Goal: Find contact information: Find contact information

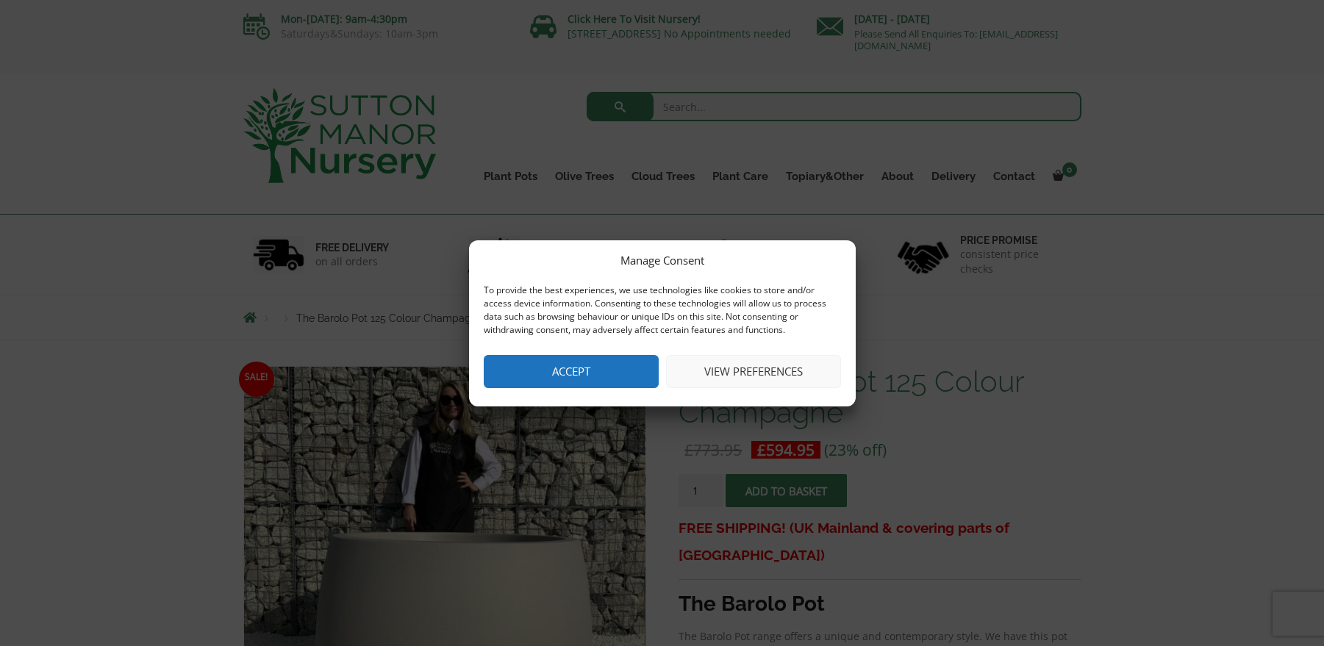
click at [582, 365] on button "Accept" at bounding box center [571, 371] width 175 height 33
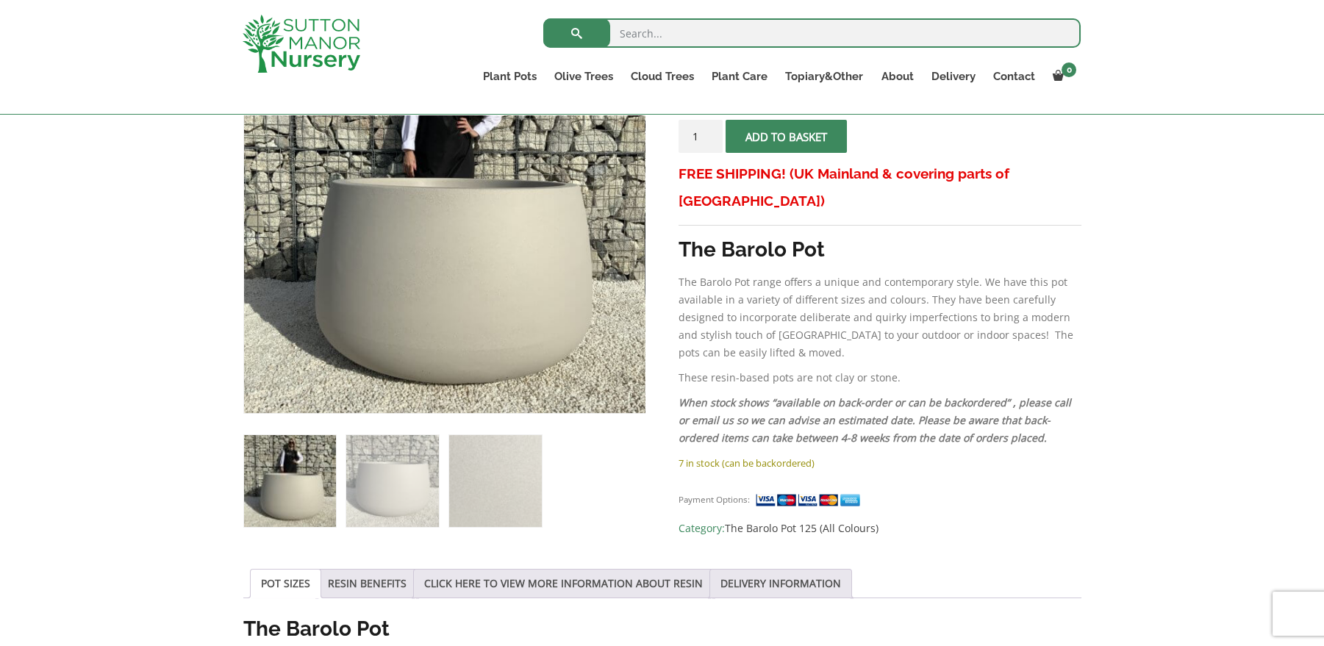
scroll to position [175, 0]
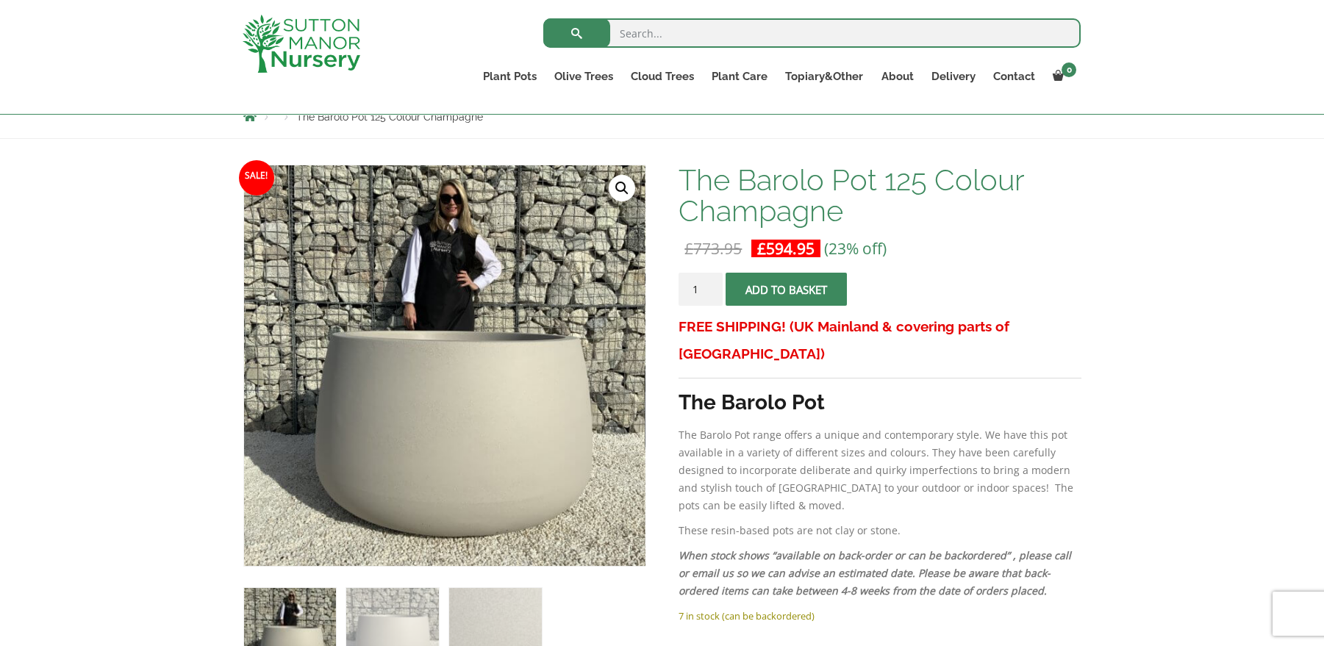
click at [647, 30] on input "search" at bounding box center [811, 32] width 537 height 29
click at [1052, 165] on h1 "The Barolo Pot 125 Colour Champagne" at bounding box center [879, 196] width 402 height 62
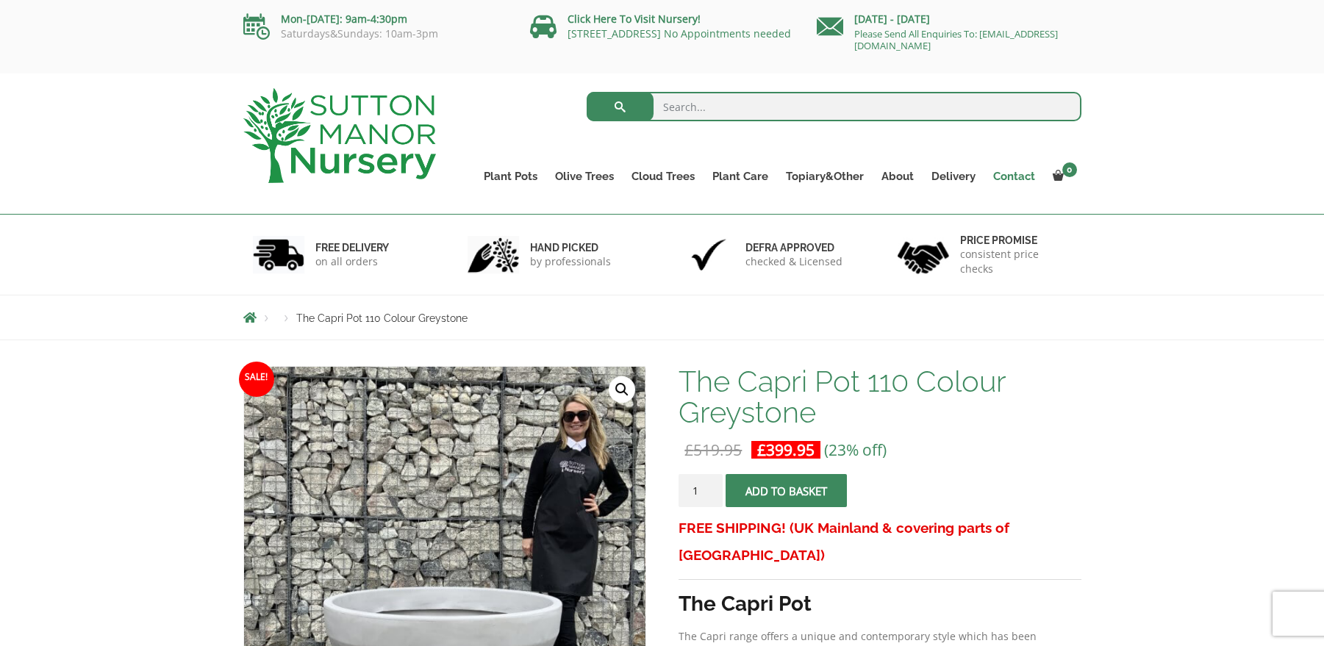
click at [1025, 179] on link "Contact" at bounding box center [1014, 176] width 60 height 21
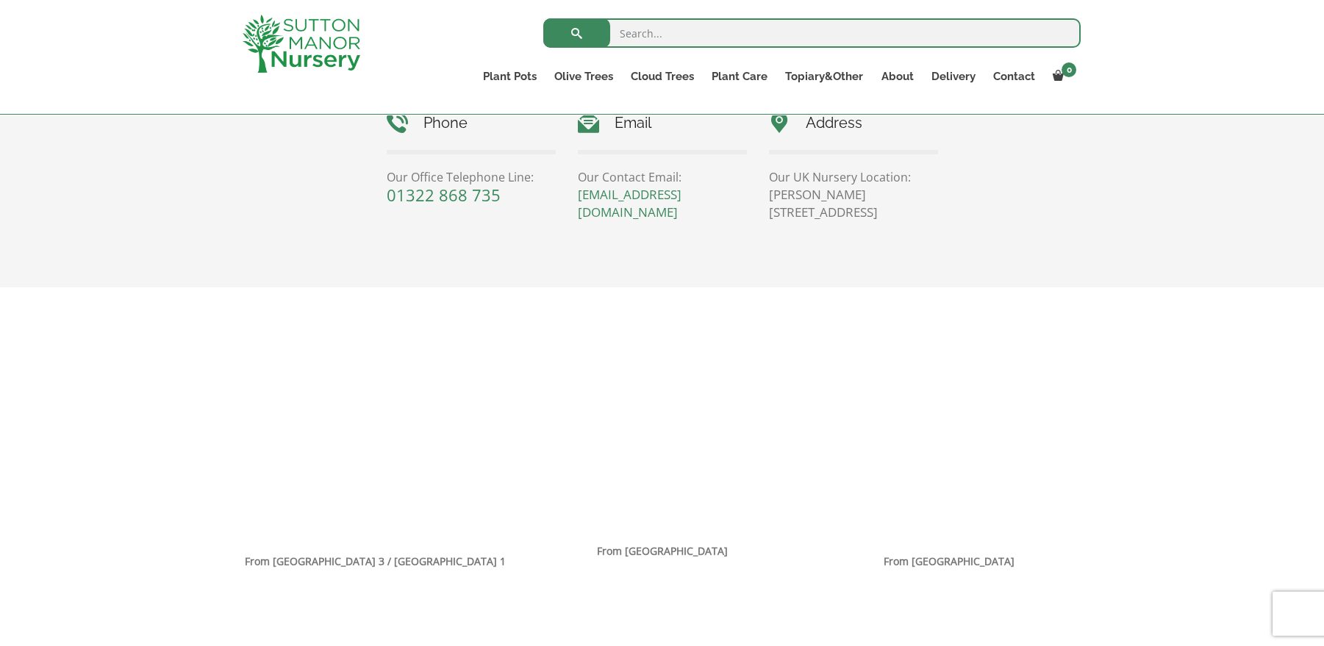
scroll to position [700, 0]
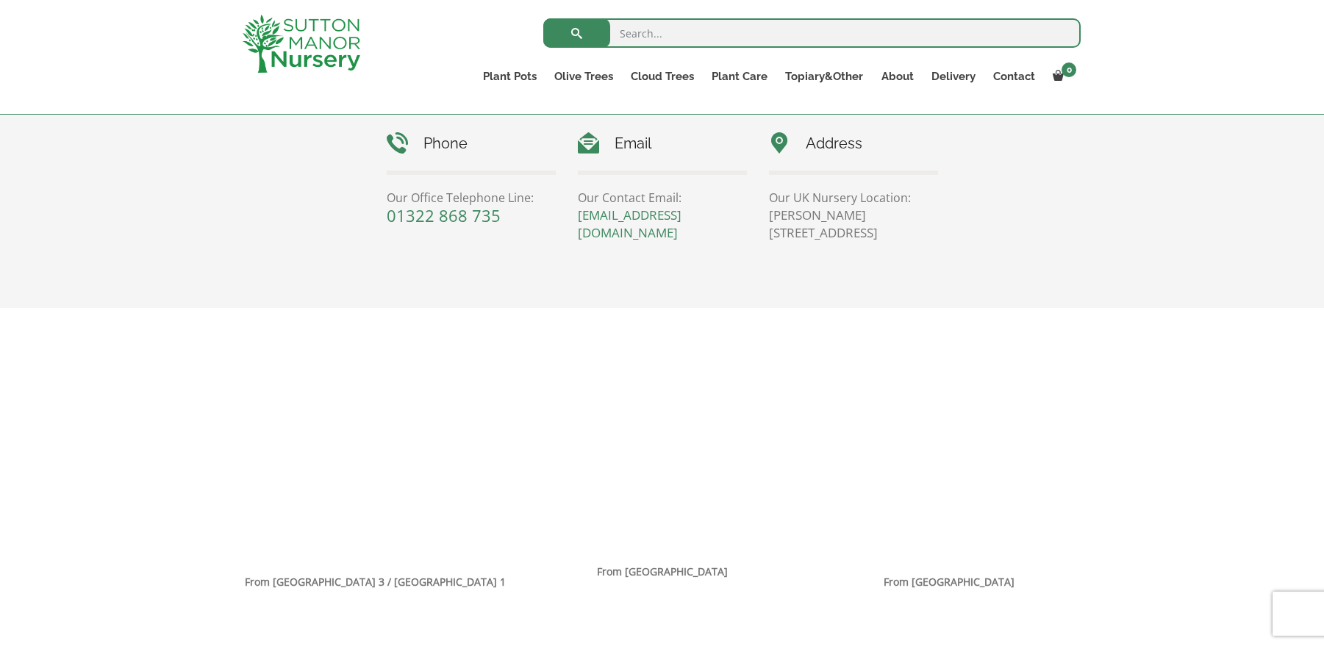
drag, startPoint x: 847, startPoint y: 234, endPoint x: 902, endPoint y: 234, distance: 55.1
click at [902, 234] on p "Sutton Manor Nursery, Dartford Rd, DA4 9HZ" at bounding box center [853, 224] width 169 height 35
drag, startPoint x: 902, startPoint y: 234, endPoint x: 863, endPoint y: 236, distance: 39.0
copy p "DA4 9HZ"
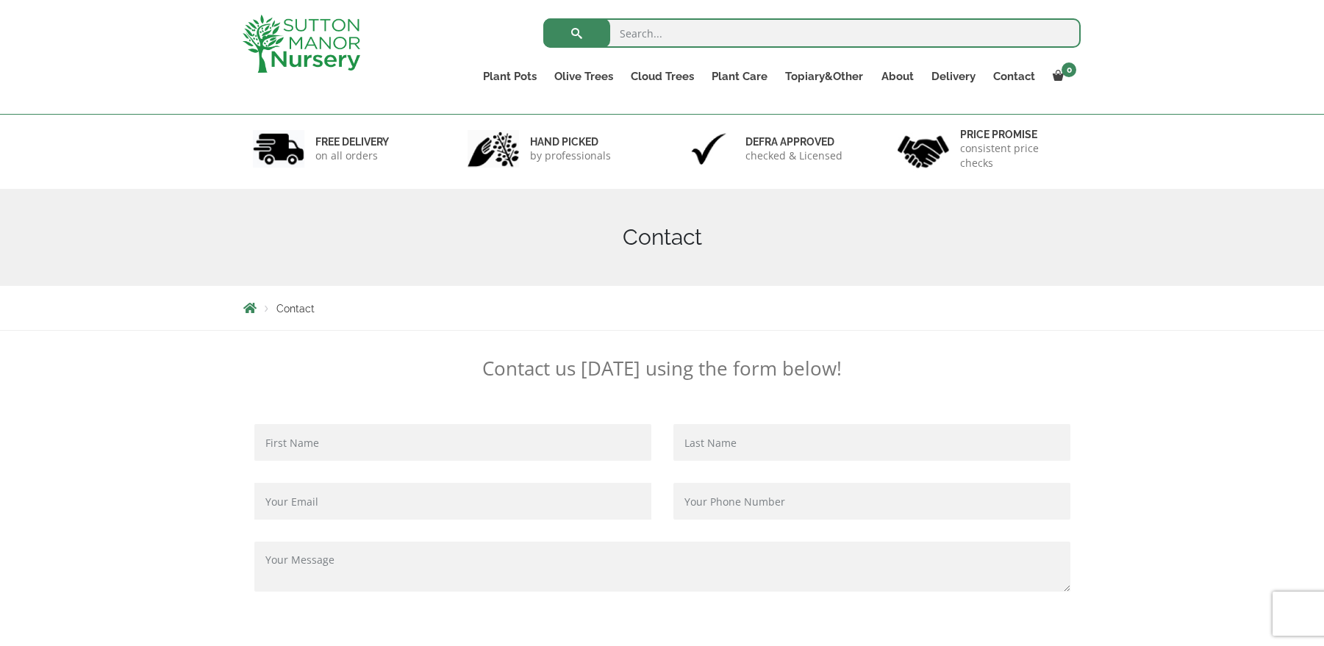
scroll to position [0, 0]
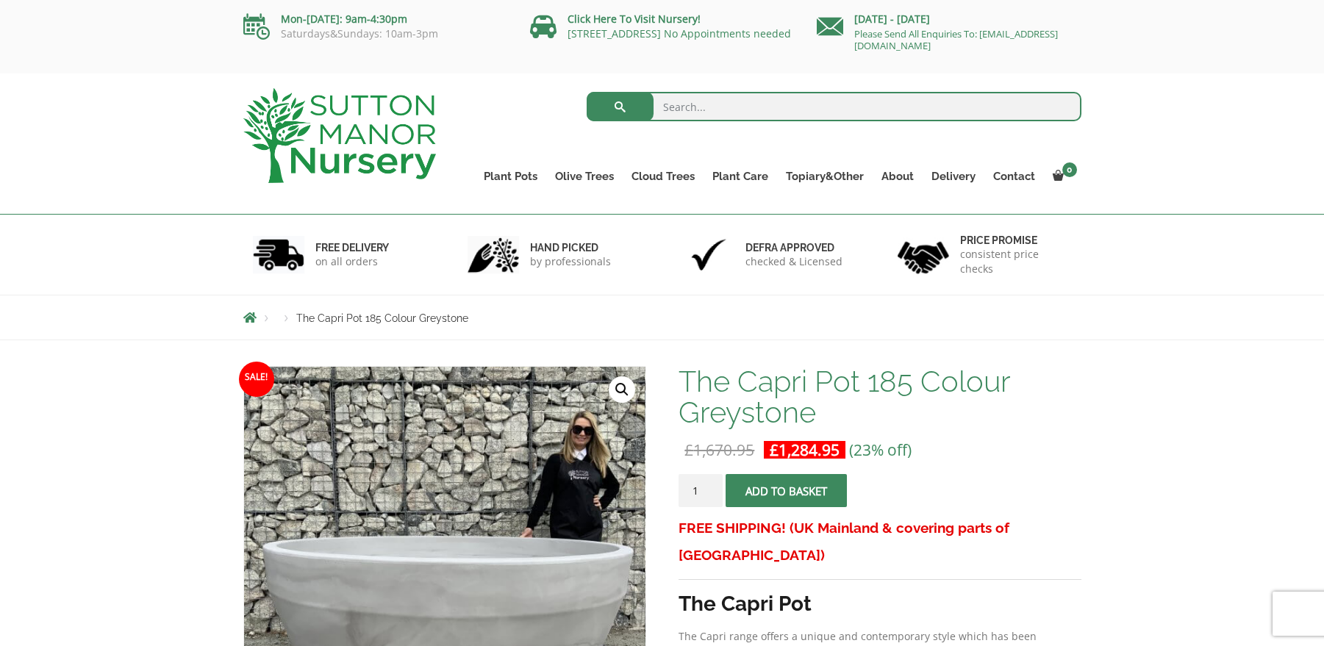
scroll to position [175, 0]
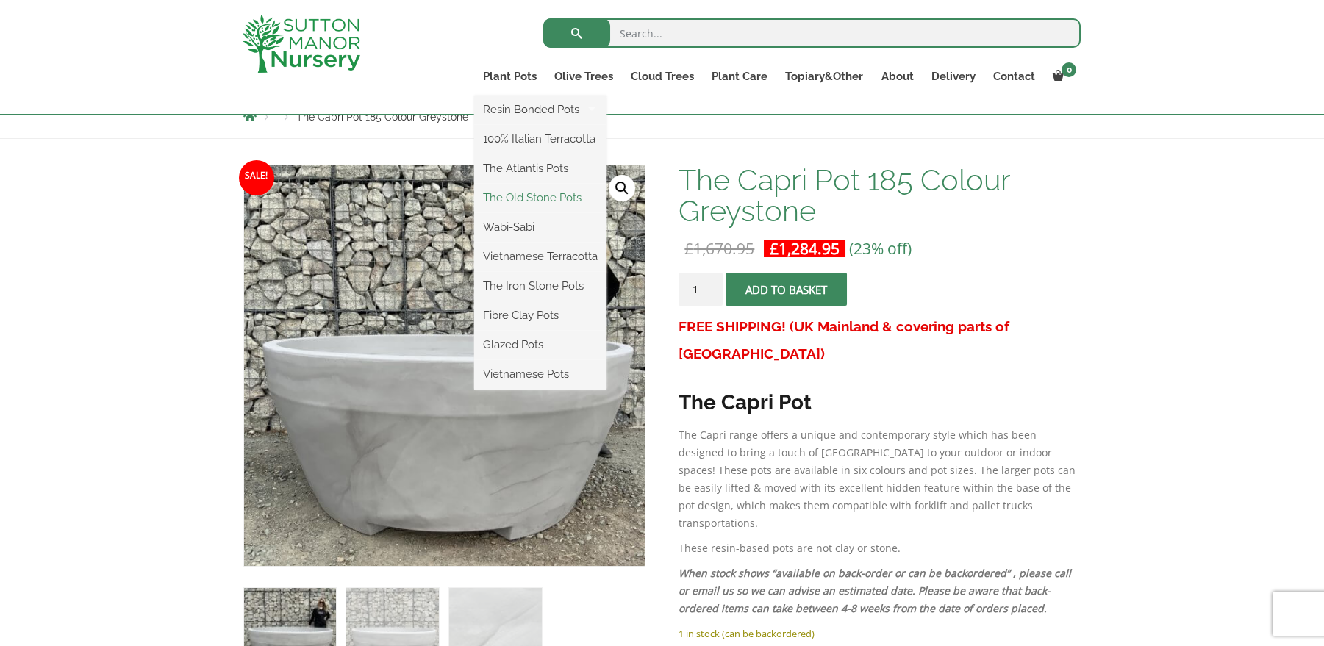
click at [534, 197] on link "The Old Stone Pots" at bounding box center [540, 198] width 132 height 22
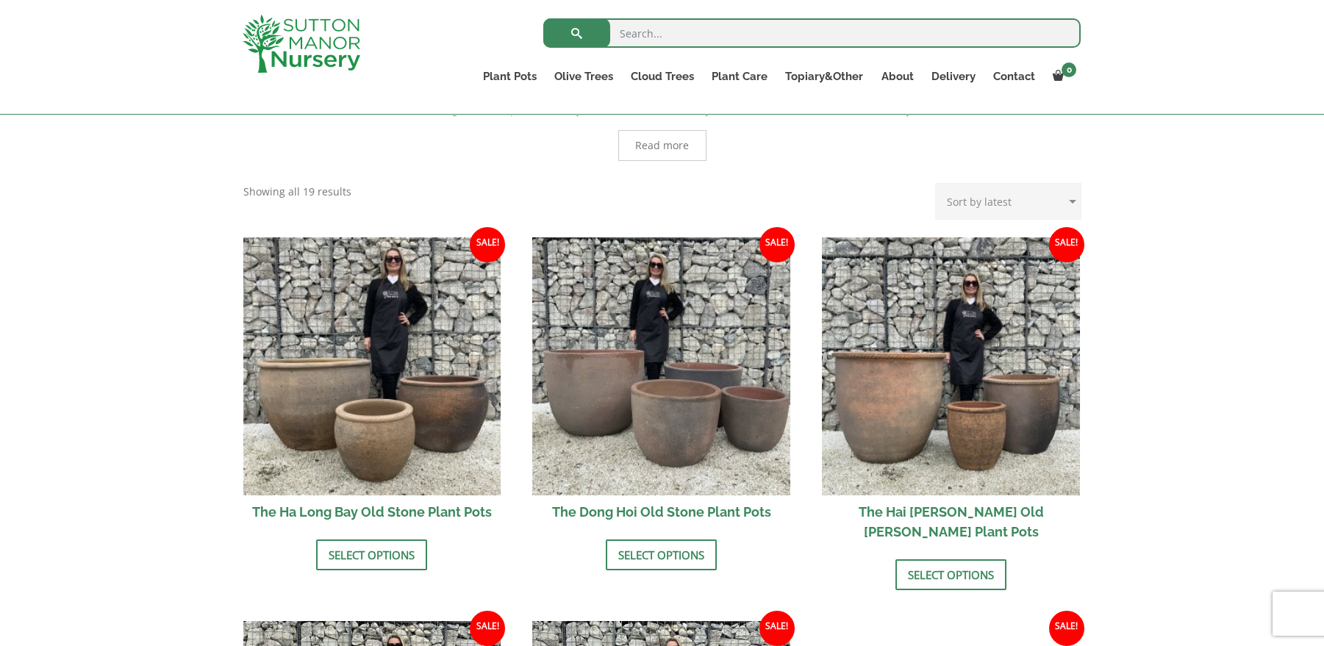
scroll to position [262, 0]
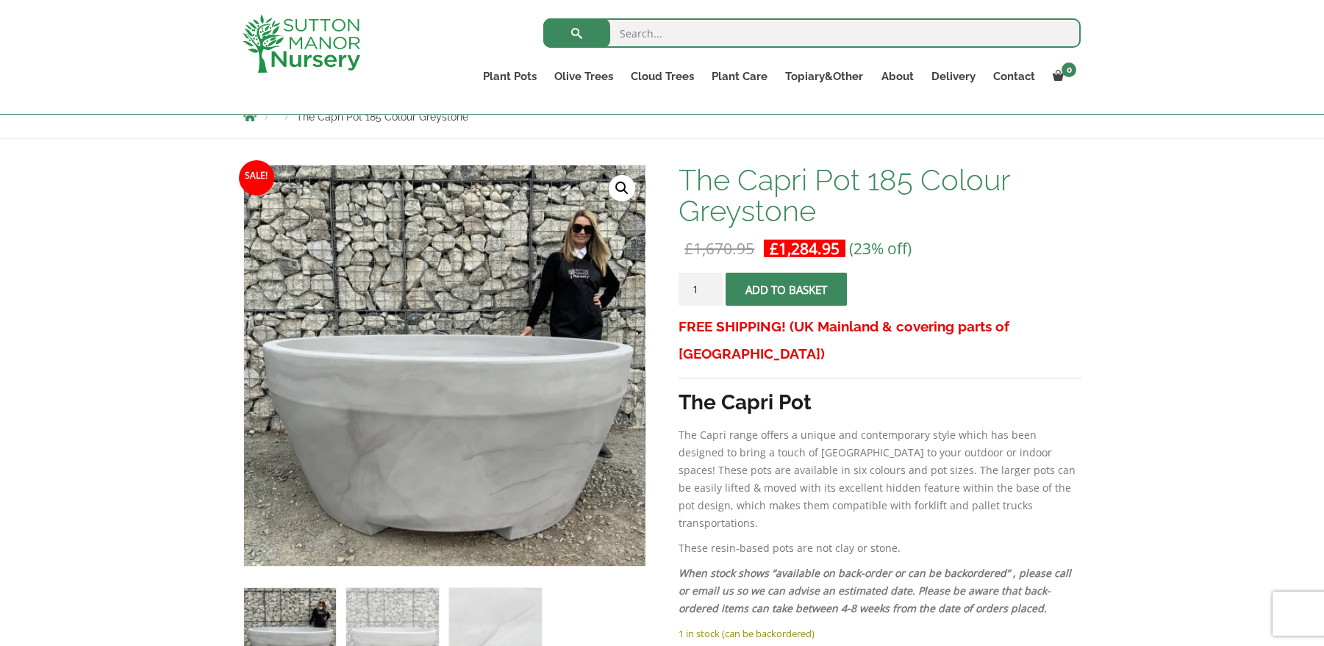
click at [672, 38] on input "search" at bounding box center [811, 32] width 537 height 29
type input "large pots"
click at [543, 18] on button "submit" at bounding box center [576, 32] width 67 height 29
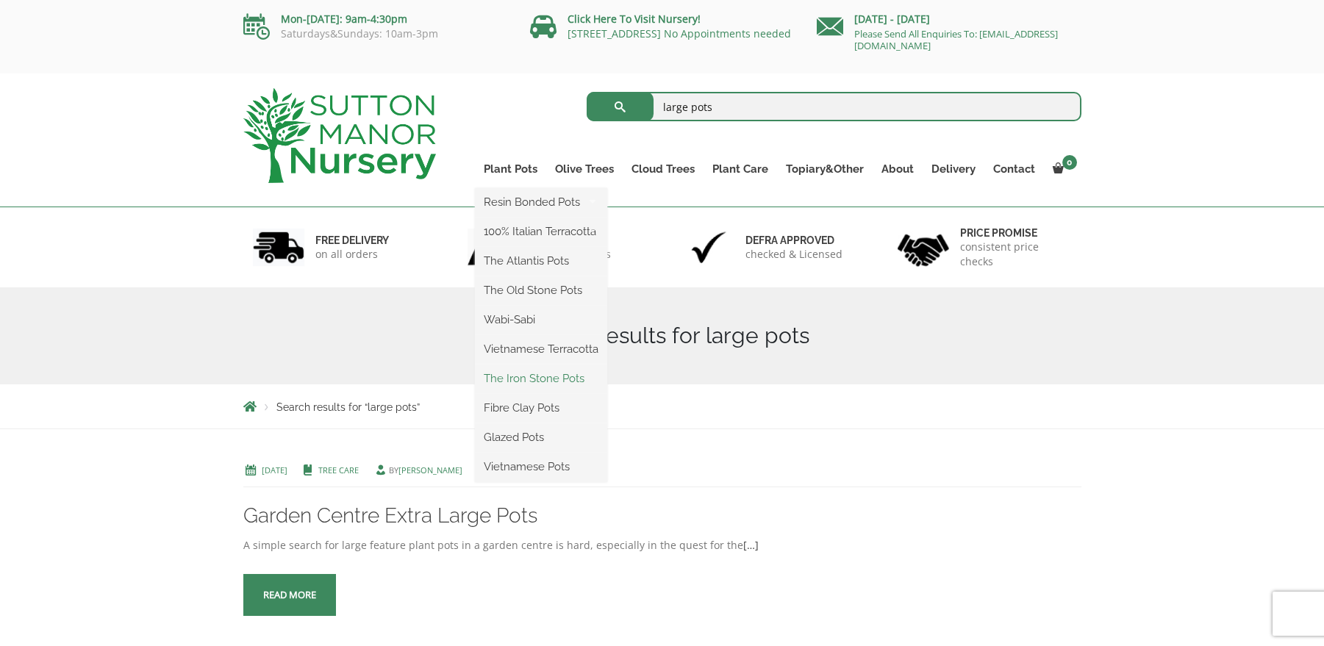
click at [563, 382] on link "The Iron Stone Pots" at bounding box center [541, 378] width 132 height 22
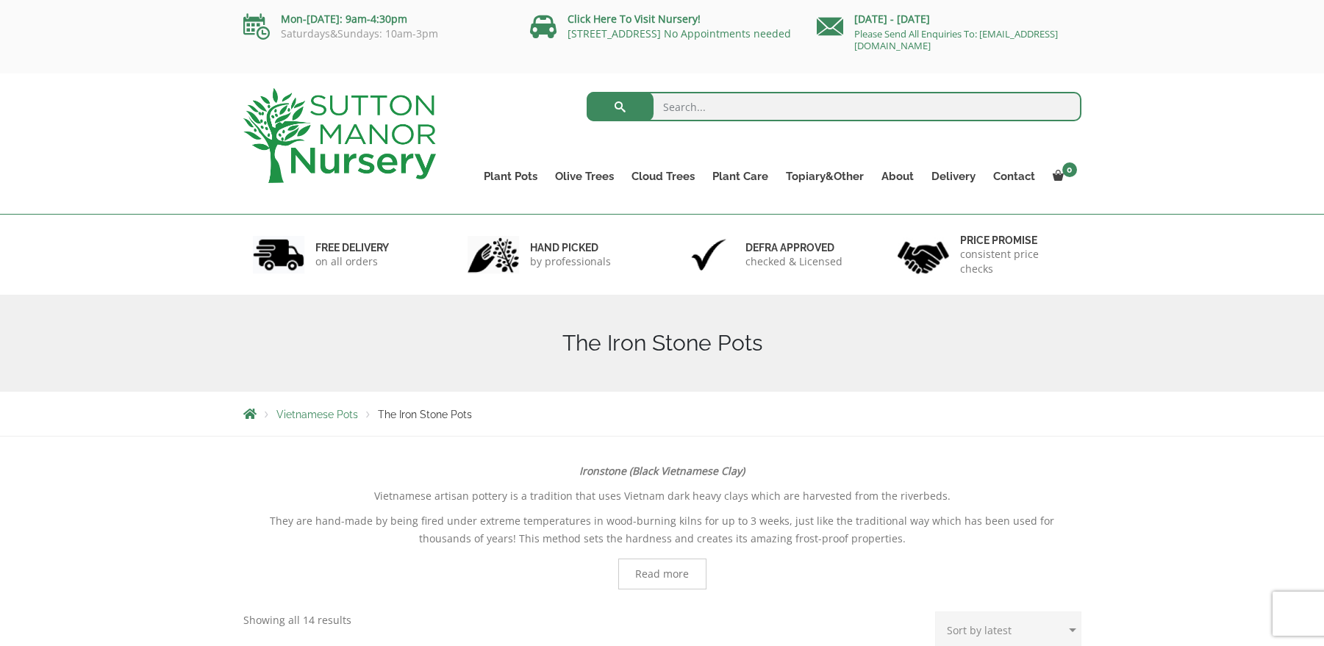
click at [717, 109] on input "search" at bounding box center [833, 106] width 495 height 29
type input "barlo"
click at [586, 92] on button "submit" at bounding box center [619, 106] width 67 height 29
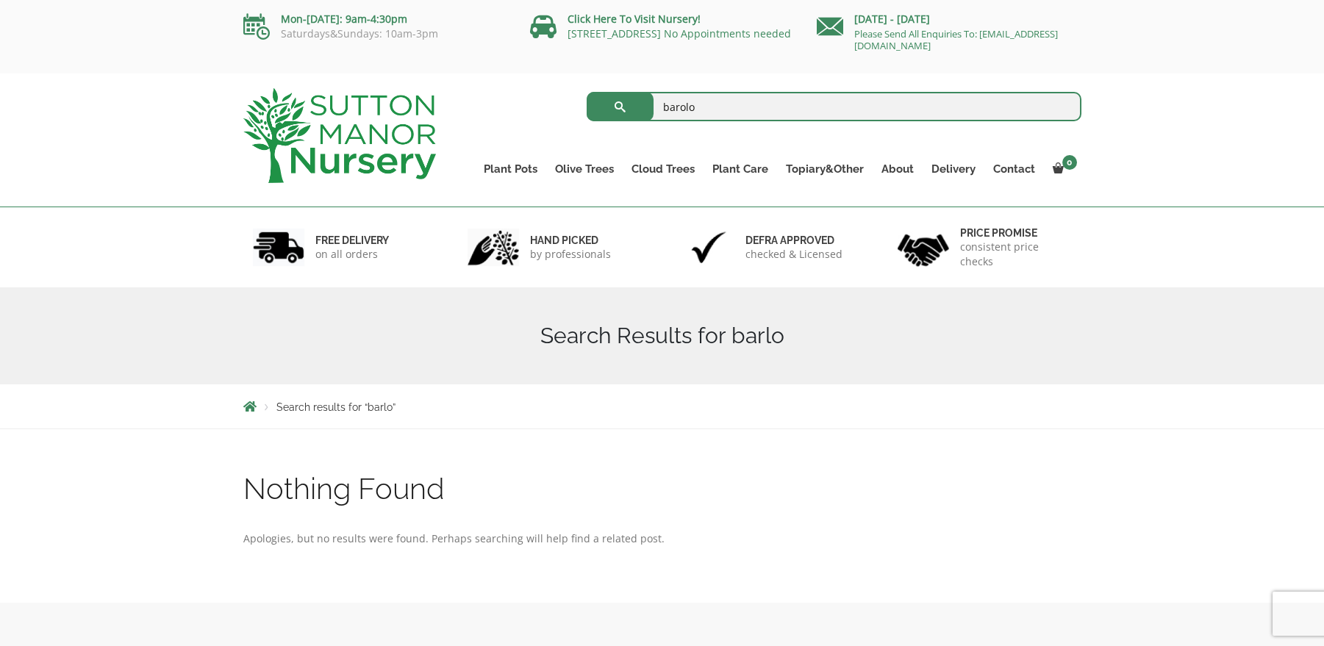
type input "barolo"
click at [586, 92] on button "submit" at bounding box center [619, 106] width 67 height 29
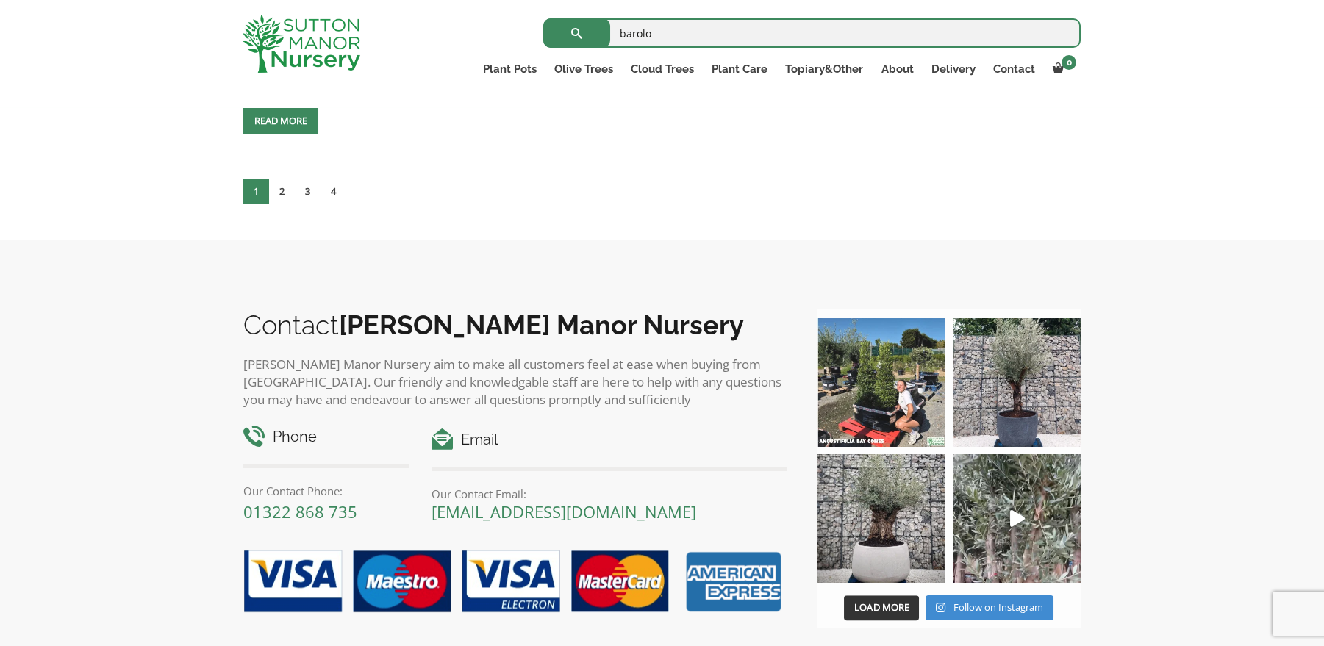
scroll to position [6500, 0]
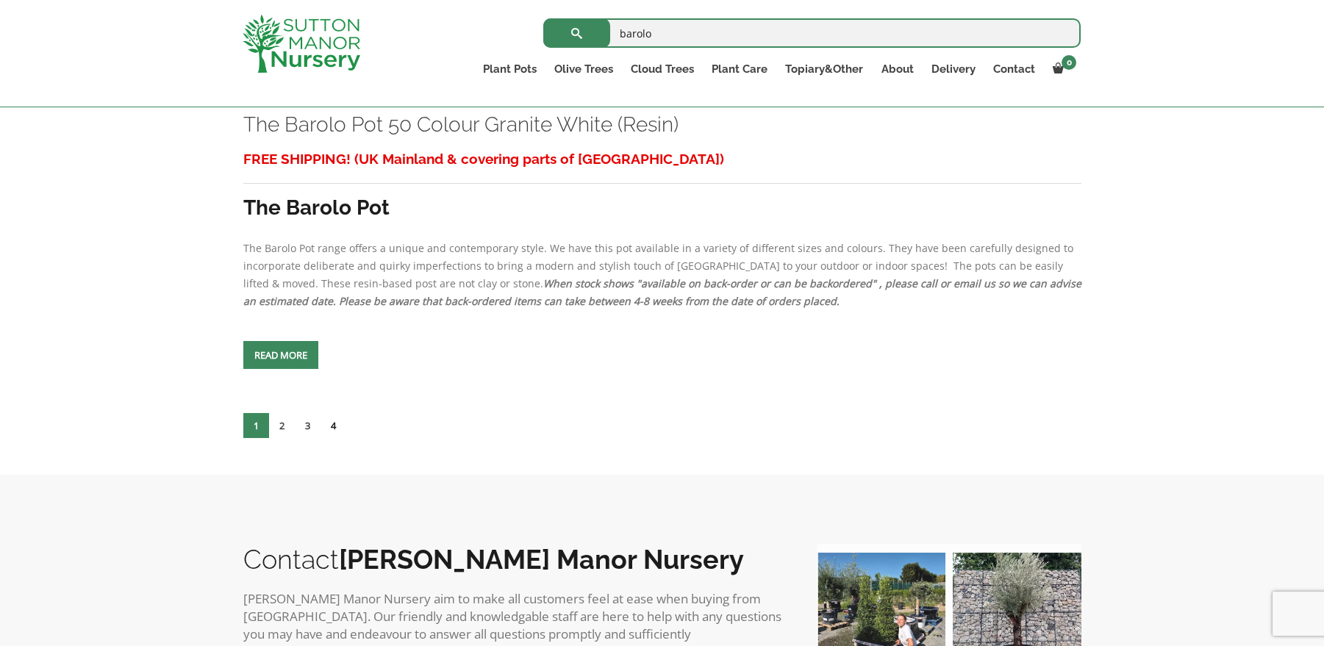
click at [335, 423] on link "4" at bounding box center [333, 425] width 26 height 25
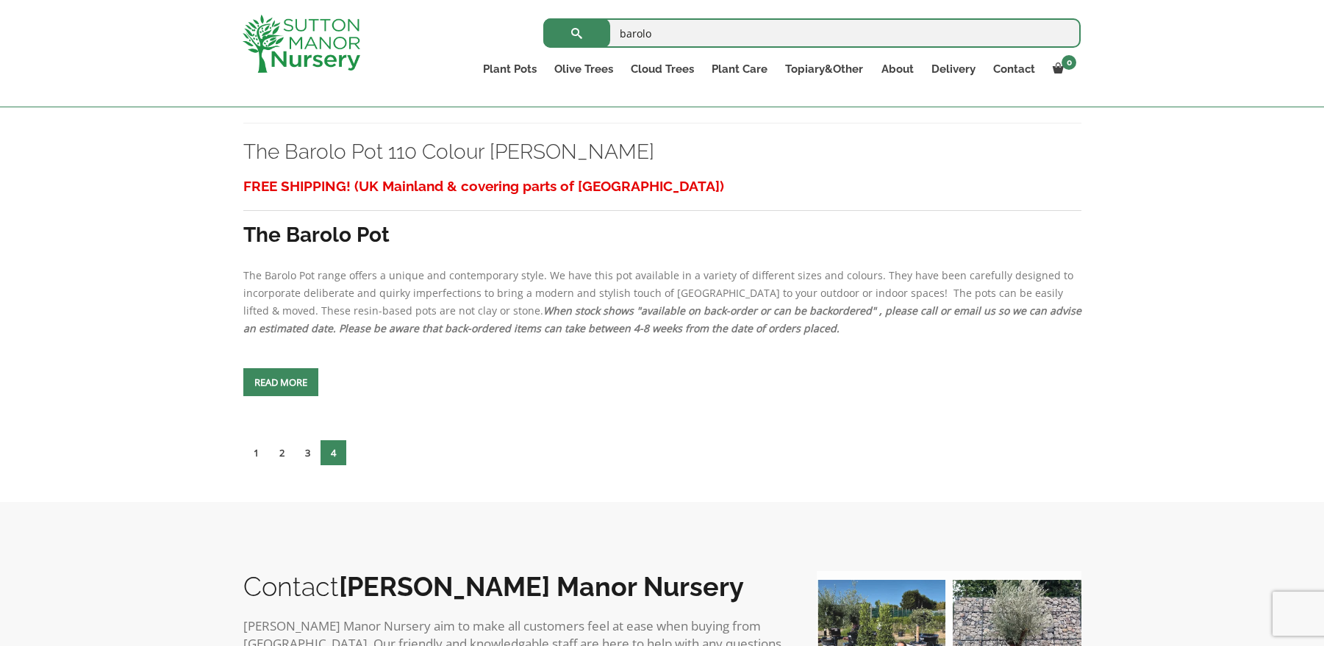
scroll to position [3910, 0]
click at [306, 448] on link "3" at bounding box center [308, 451] width 26 height 25
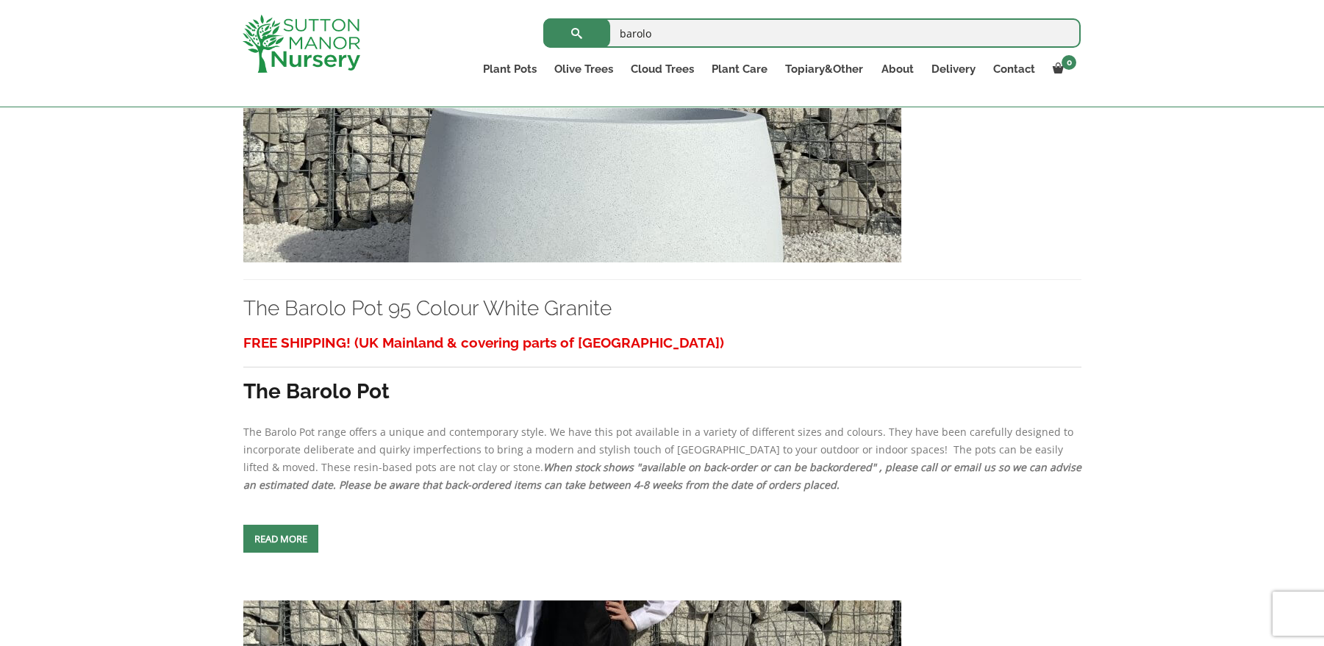
scroll to position [1137, 0]
click at [524, 183] on img at bounding box center [572, 104] width 658 height 316
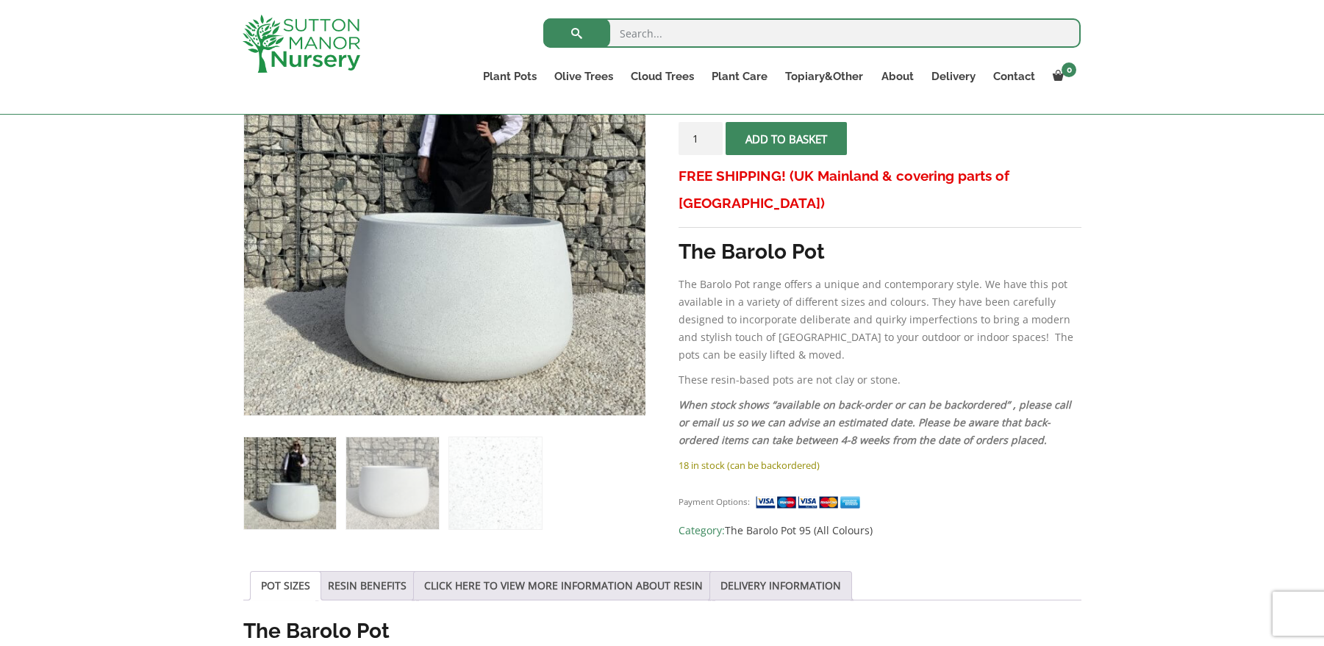
scroll to position [525, 0]
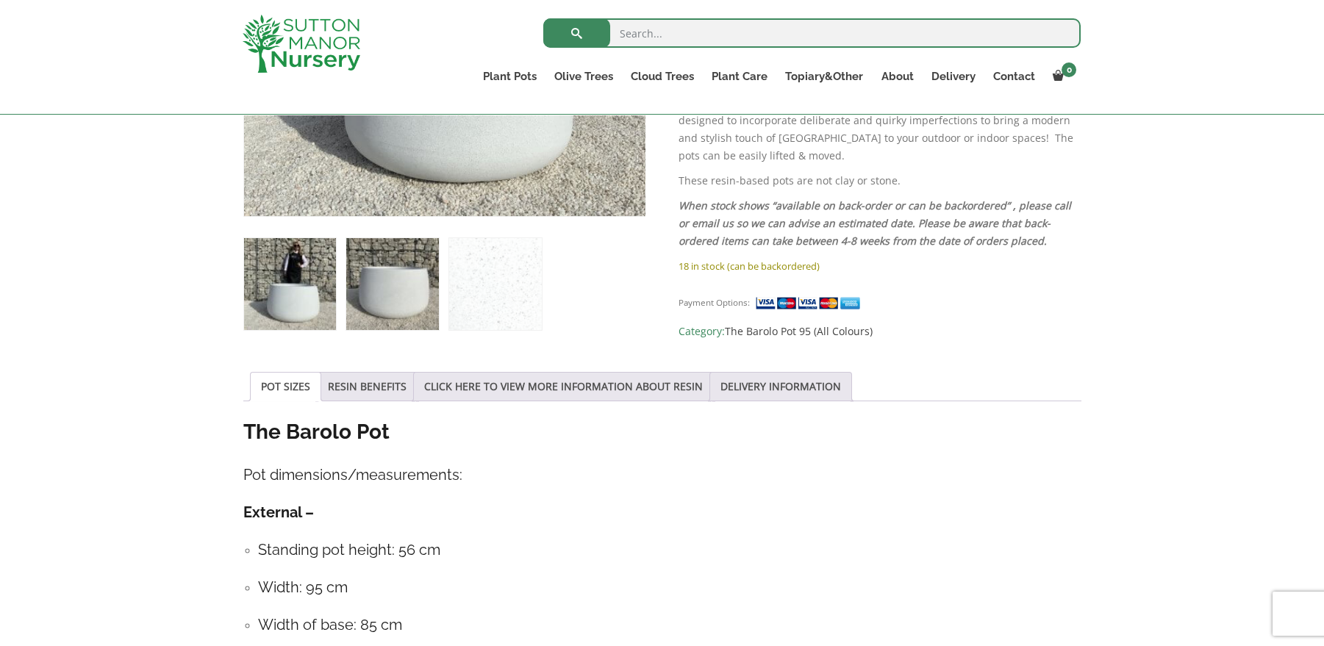
click at [395, 285] on img at bounding box center [392, 284] width 92 height 92
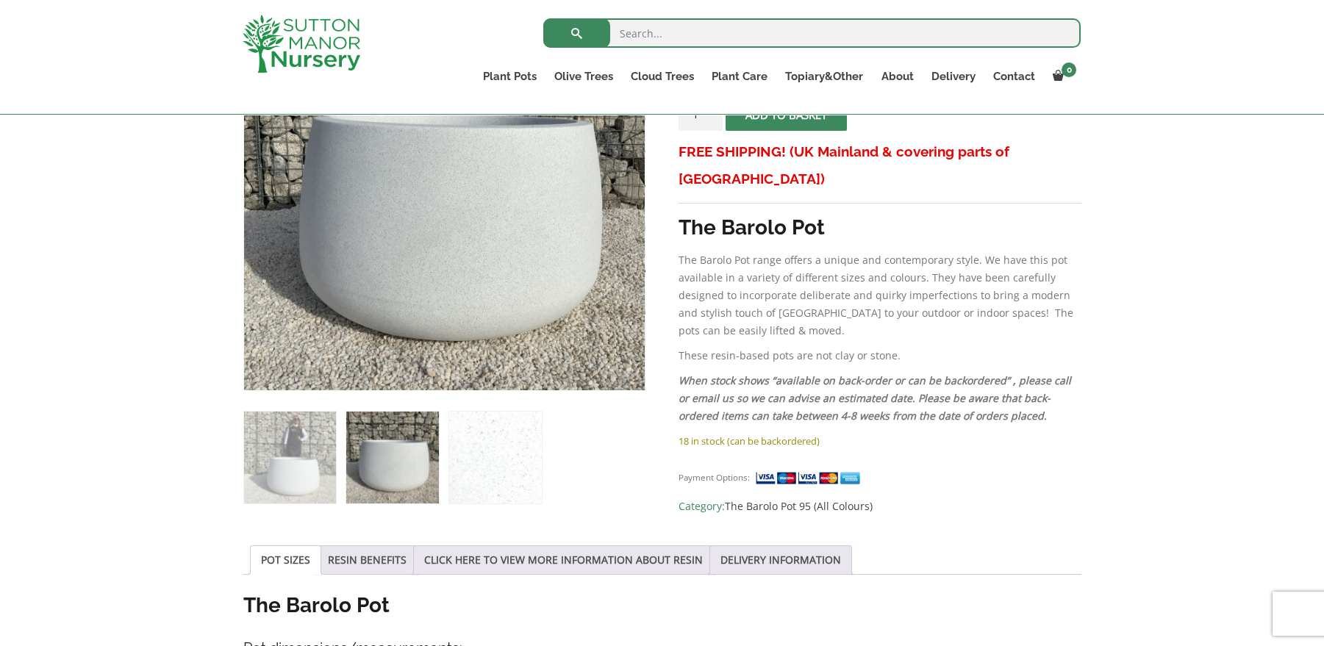
scroll to position [0, 0]
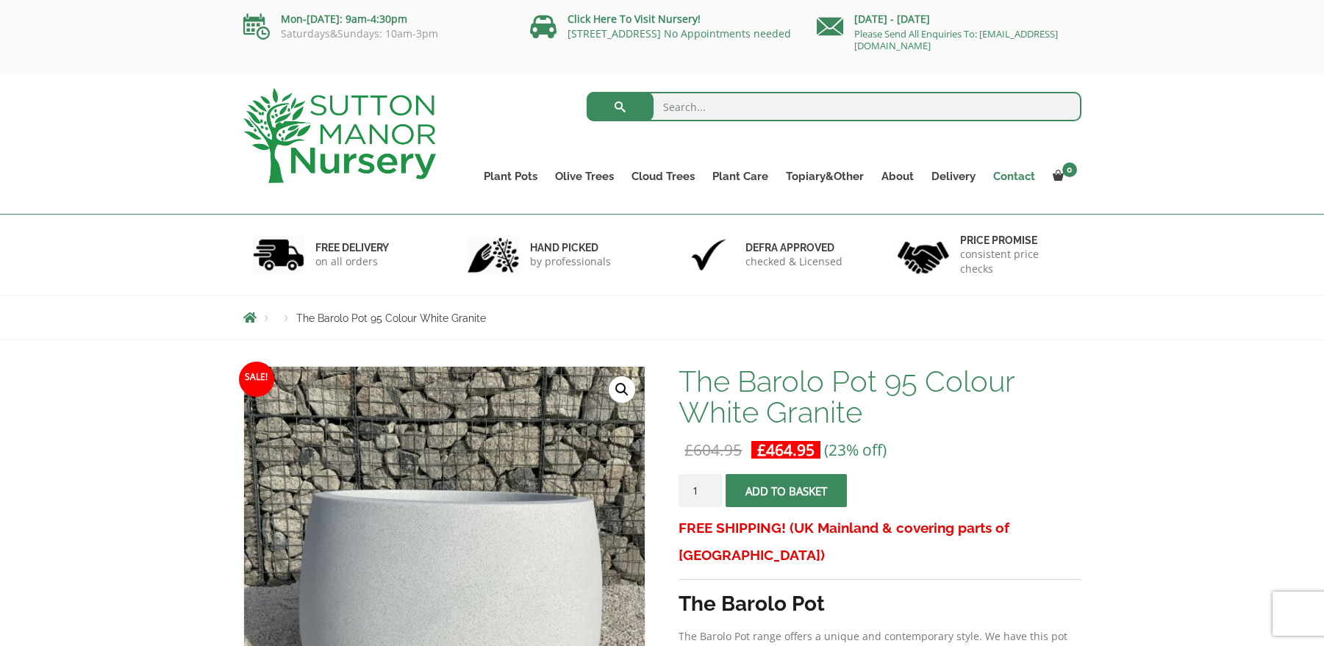
click at [1021, 176] on link "Contact" at bounding box center [1014, 176] width 60 height 21
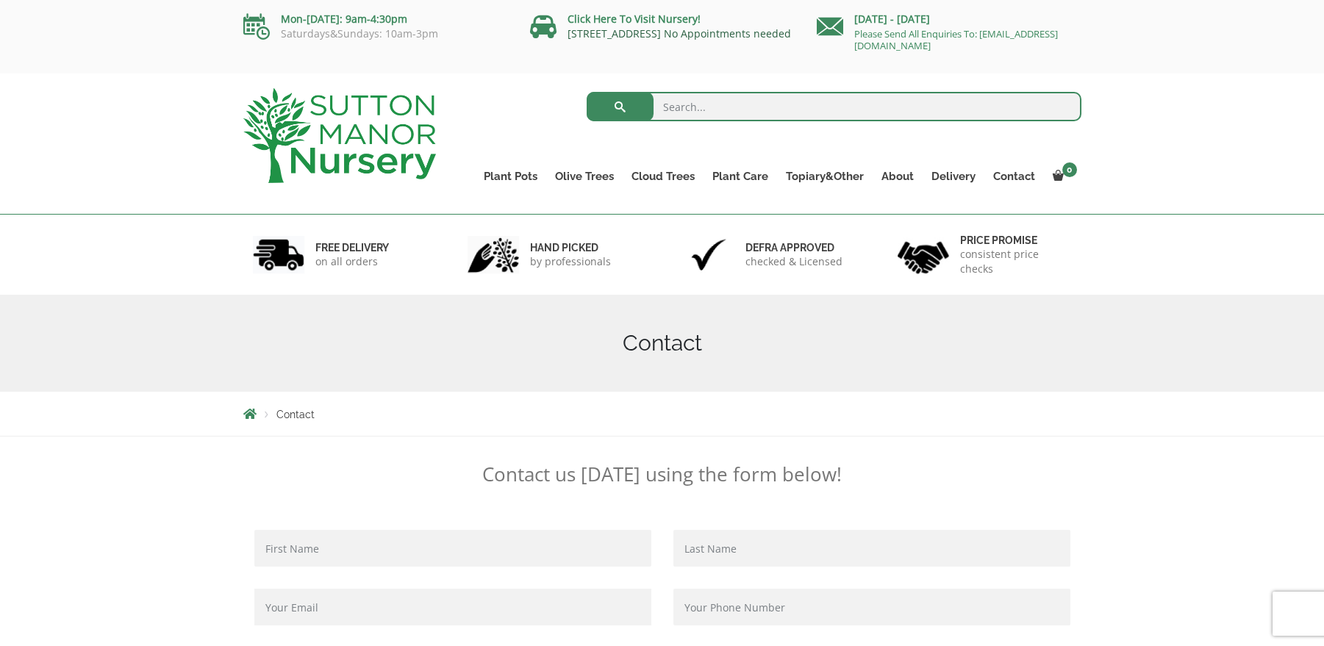
click at [643, 35] on link "[STREET_ADDRESS] No Appointments needed" at bounding box center [678, 33] width 223 height 14
